Goal: Task Accomplishment & Management: Use online tool/utility

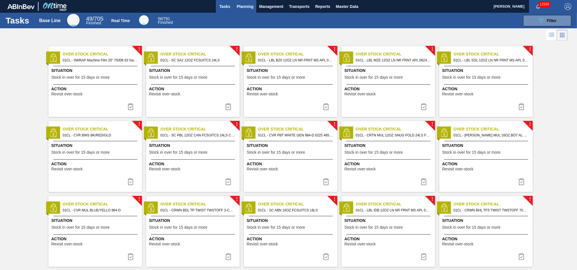
click at [241, 7] on span "Planning" at bounding box center [245, 6] width 17 height 7
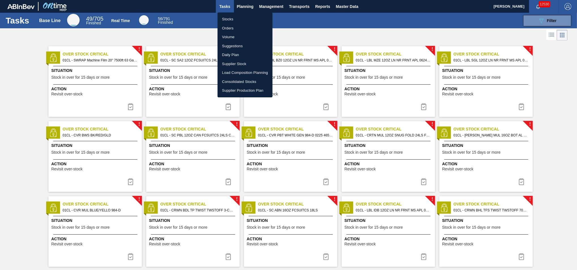
click at [236, 73] on li "Load Composition Planning" at bounding box center [244, 72] width 55 height 9
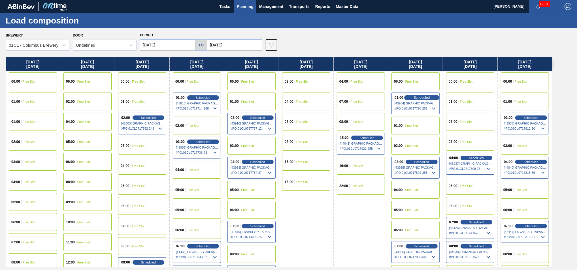
click at [414, 98] on span "Scheduled" at bounding box center [421, 98] width 16 height 4
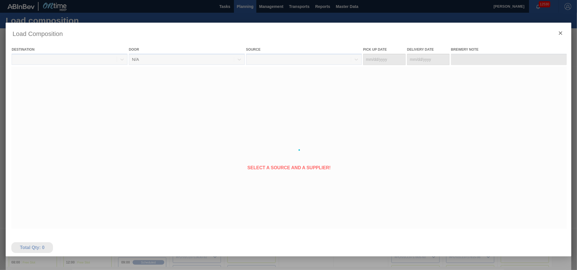
type Date "[DATE]"
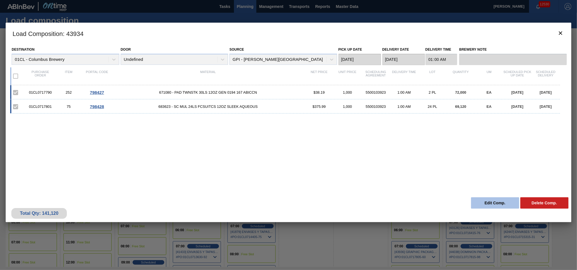
click at [481, 203] on button "Edit Comp." at bounding box center [495, 202] width 48 height 11
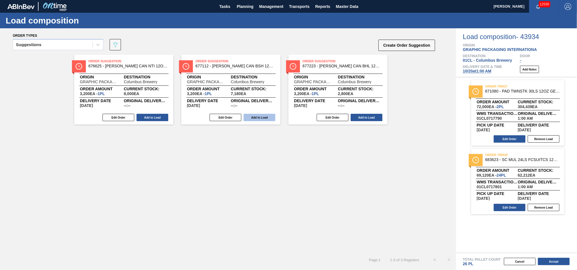
click at [264, 119] on button "Add to Load" at bounding box center [259, 117] width 32 height 7
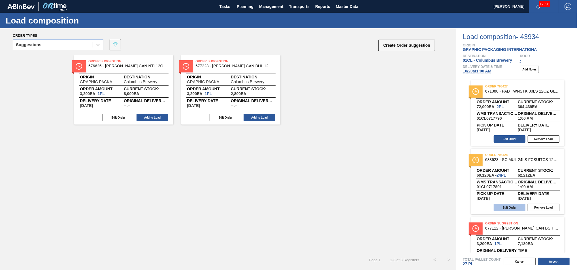
click at [513, 207] on button "Edit Order" at bounding box center [509, 207] width 32 height 7
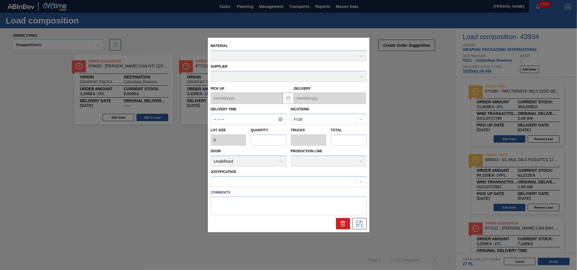
type input "01:00:00"
type input "2,880"
type input "24"
type input "0.923"
type input "69,120"
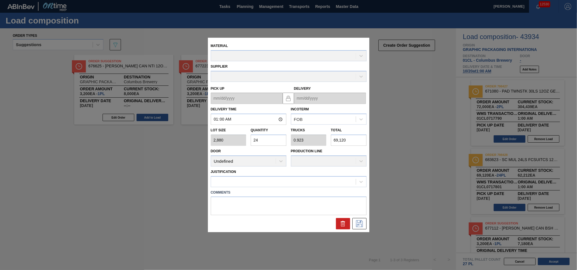
type up "[DATE]"
type input "[DATE]"
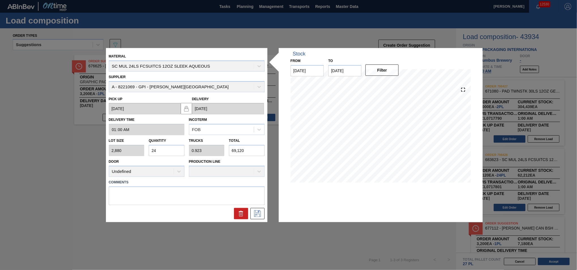
click at [170, 153] on input "24" at bounding box center [167, 150] width 36 height 11
type input "2"
type input "0.077"
type input "5,760"
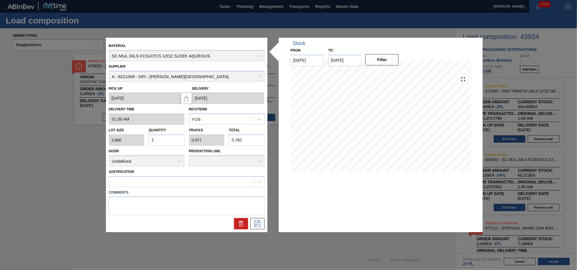
type input "23"
type input "0.885"
type input "66,240"
type input "23"
click at [258, 221] on icon at bounding box center [257, 224] width 9 height 7
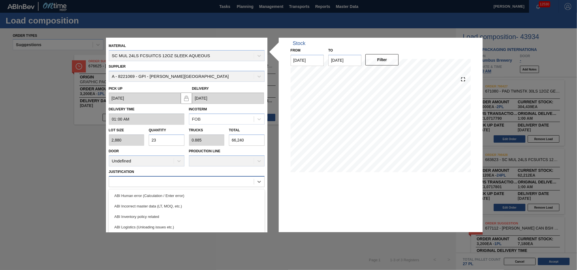
click at [239, 180] on div at bounding box center [181, 181] width 145 height 8
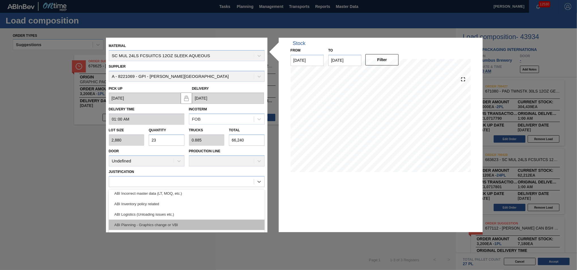
scroll to position [25, 0]
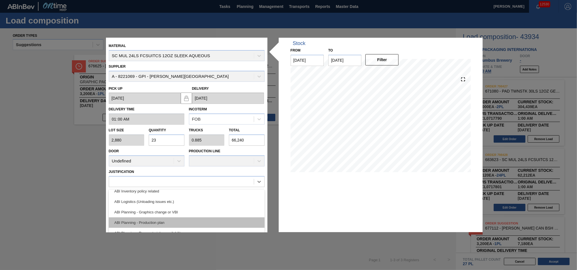
click at [185, 221] on div "ABI Planning - Production plan" at bounding box center [187, 222] width 156 height 10
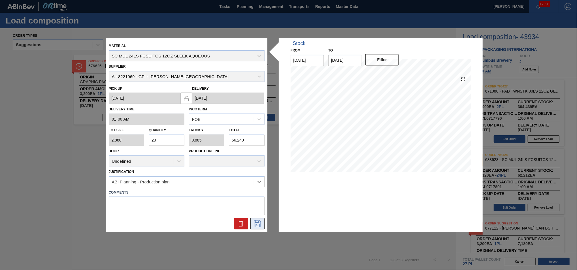
click at [258, 223] on icon at bounding box center [257, 224] width 9 height 7
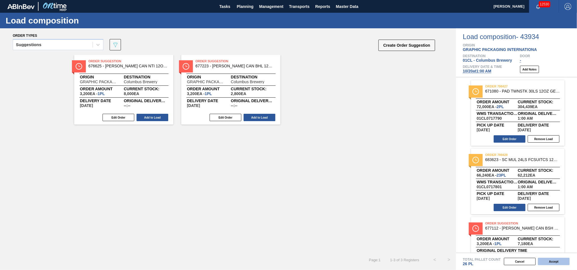
click at [551, 262] on button "Accept" at bounding box center [554, 261] width 32 height 7
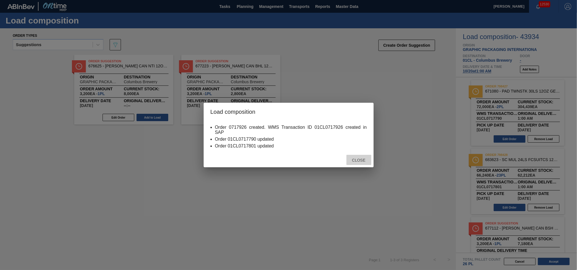
click at [361, 161] on span "Close" at bounding box center [358, 160] width 22 height 5
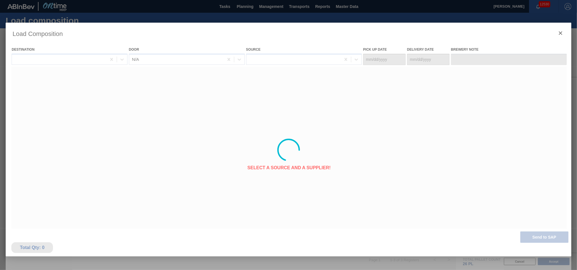
type Date "[DATE]"
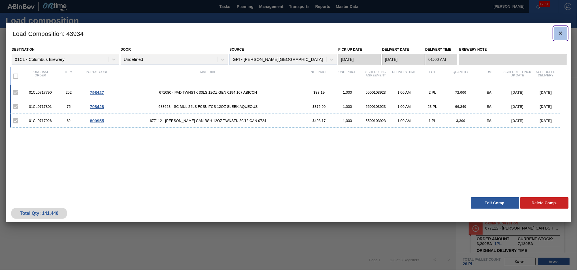
click at [558, 33] on icon "botão de ícone" at bounding box center [560, 33] width 7 height 7
